Goal: Information Seeking & Learning: Find specific fact

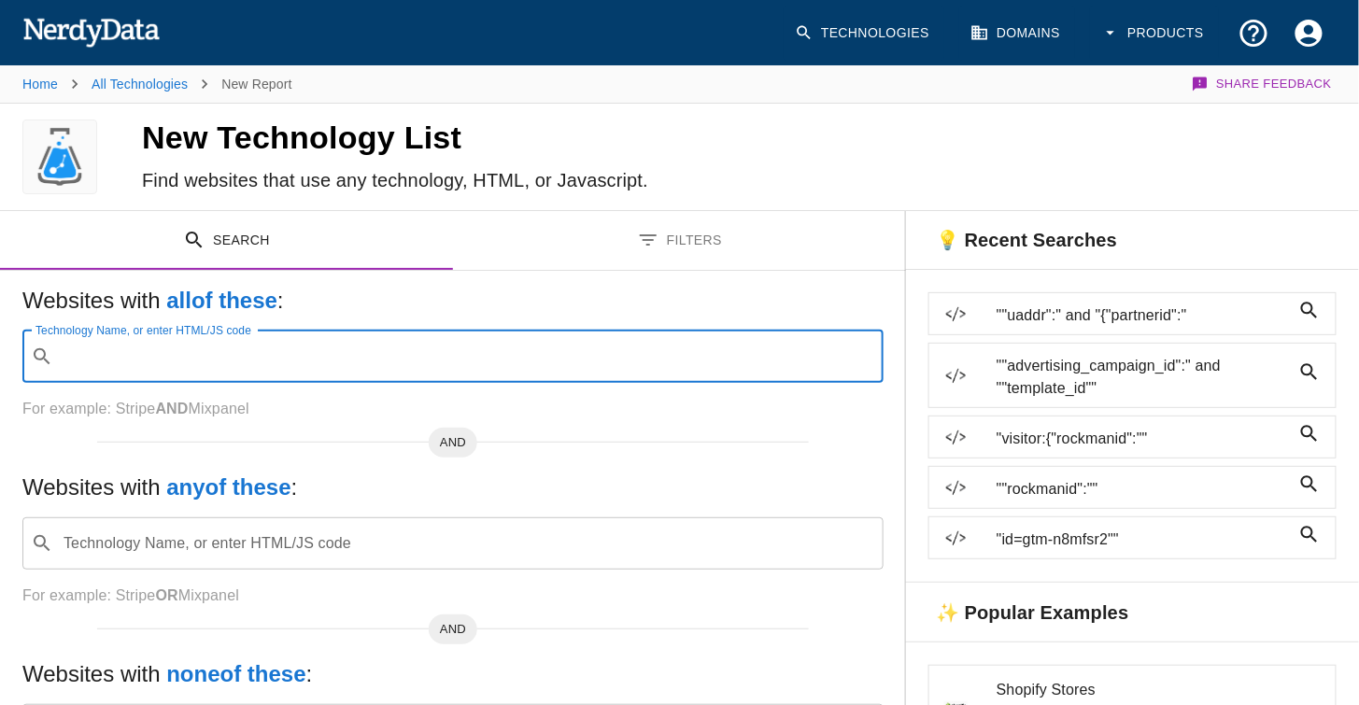
click at [154, 335] on div "Technology Name, or enter HTML/JS code ​ Technology Name, or enter HTML/JS code" at bounding box center [452, 357] width 861 height 52
paste input "msisdnlookup2mccmnc"
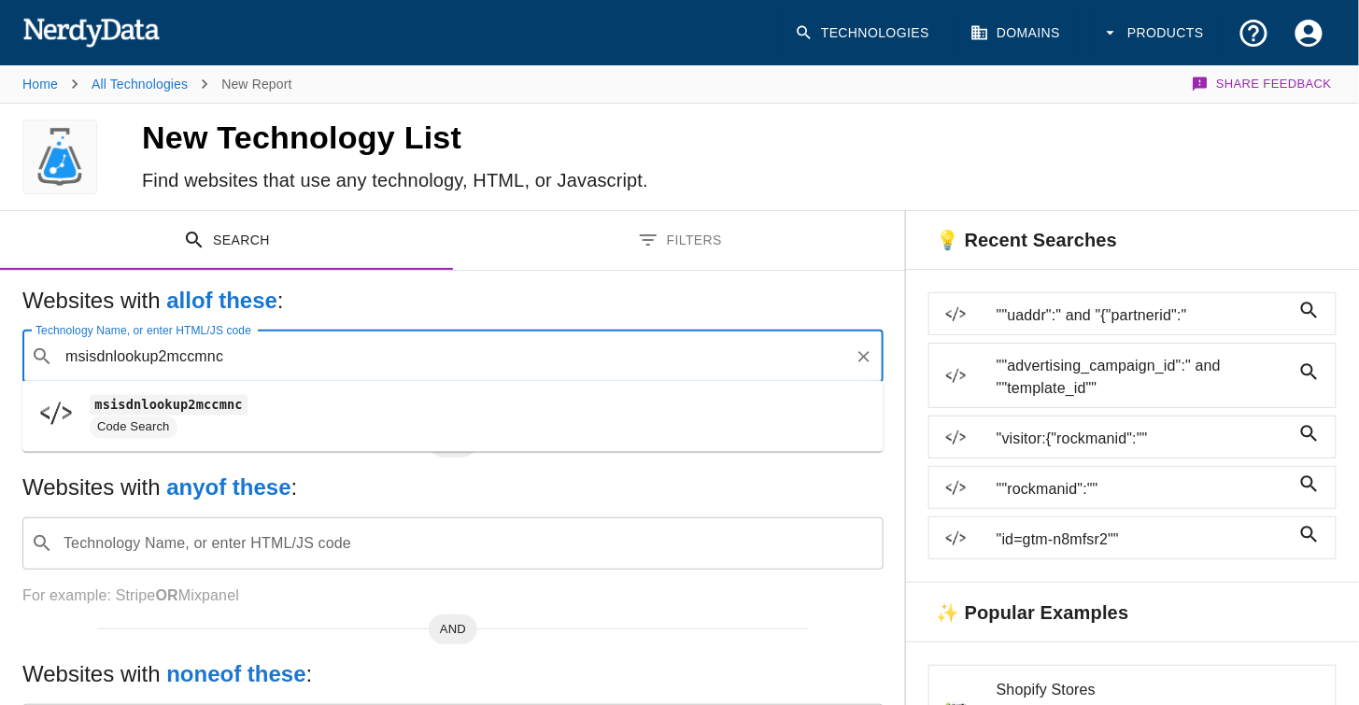
click at [155, 440] on li "msisdnlookup2mccmnc Code Search" at bounding box center [452, 417] width 861 height 56
type input "msisdnlookup2mccmnc"
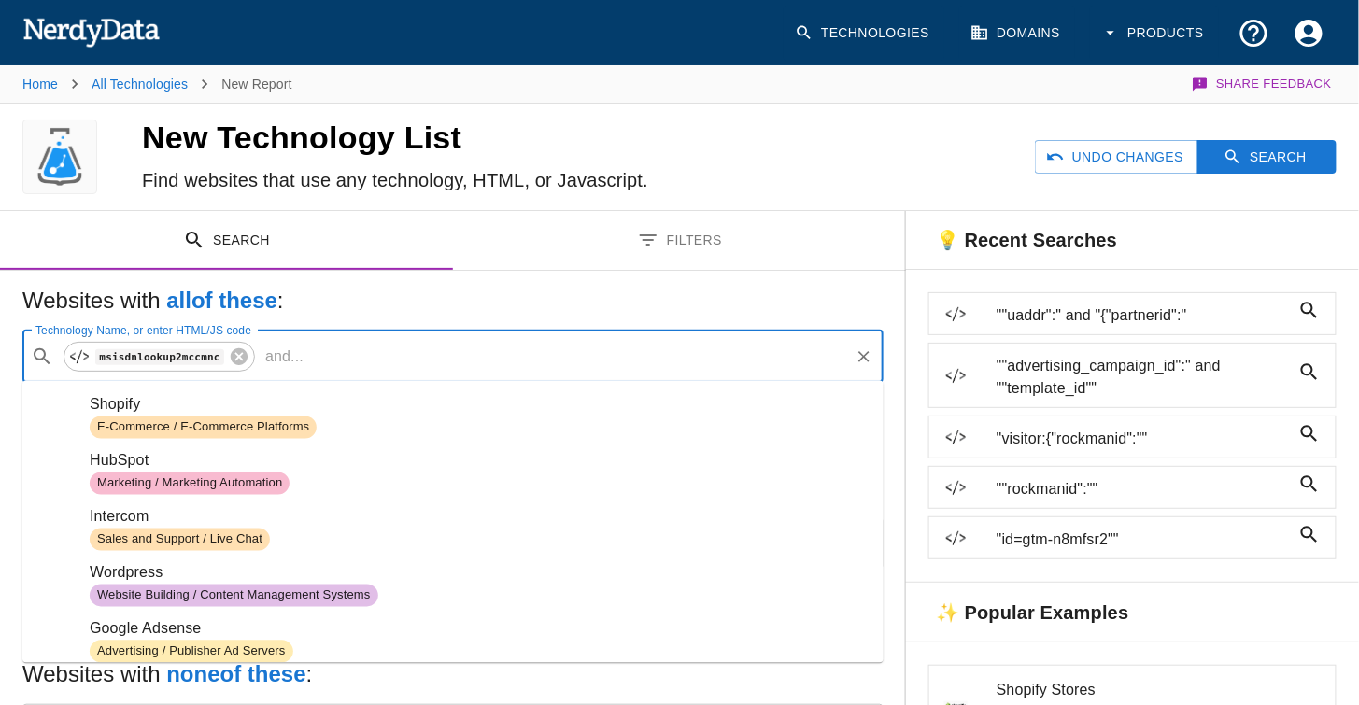
click at [331, 341] on input "Technology Name, or enter HTML/JS code" at bounding box center [579, 356] width 536 height 35
paste input "header_save_data"
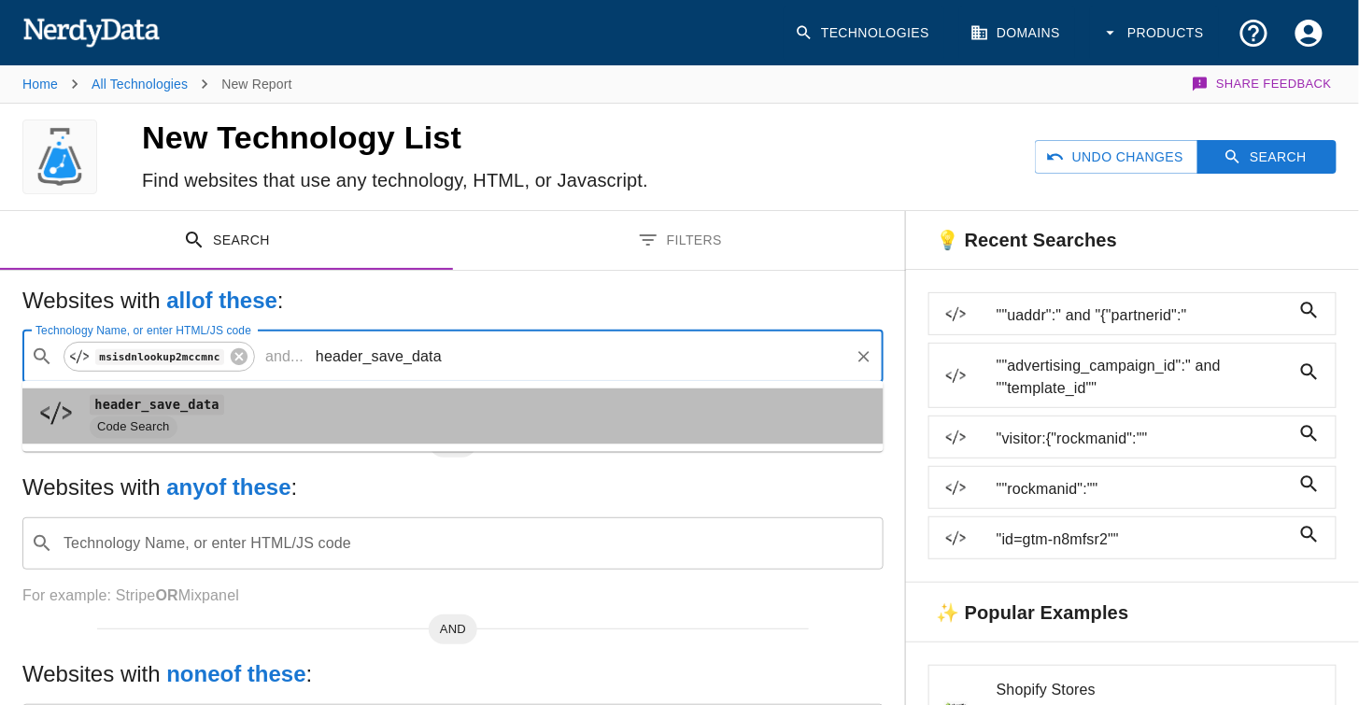
click at [195, 396] on code "header_save_data" at bounding box center [157, 405] width 135 height 20
type input "header_save_data"
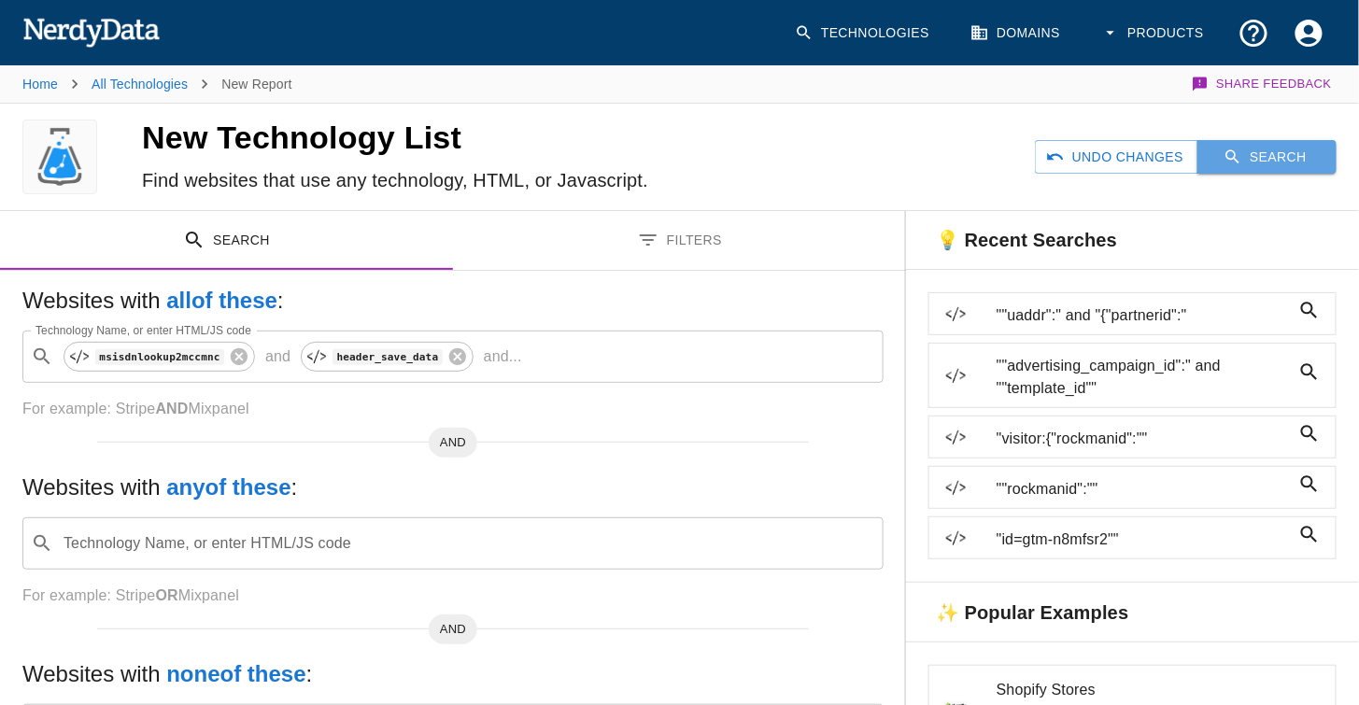
click at [1258, 149] on button "Search" at bounding box center [1267, 157] width 139 height 35
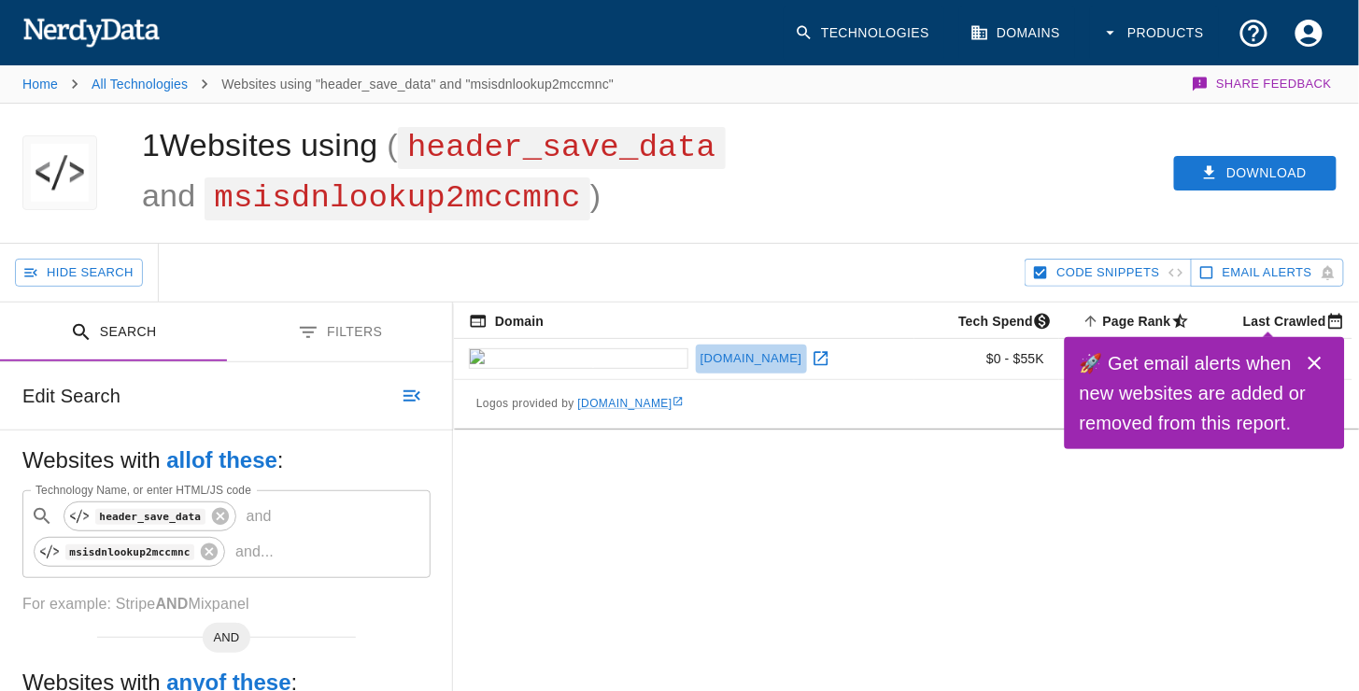
click at [696, 374] on link "[DOMAIN_NAME]" at bounding box center [751, 359] width 111 height 29
